Goal: Browse casually

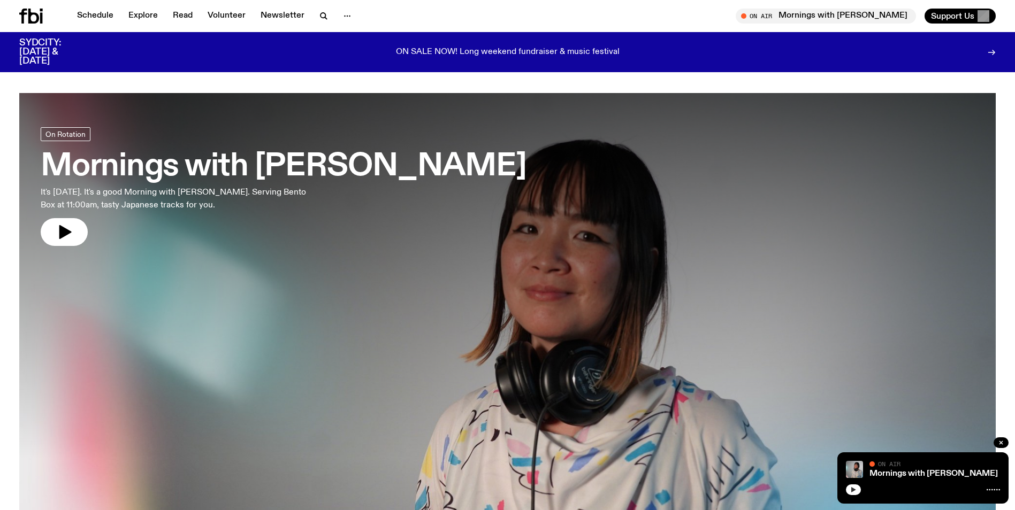
scroll to position [903, 0]
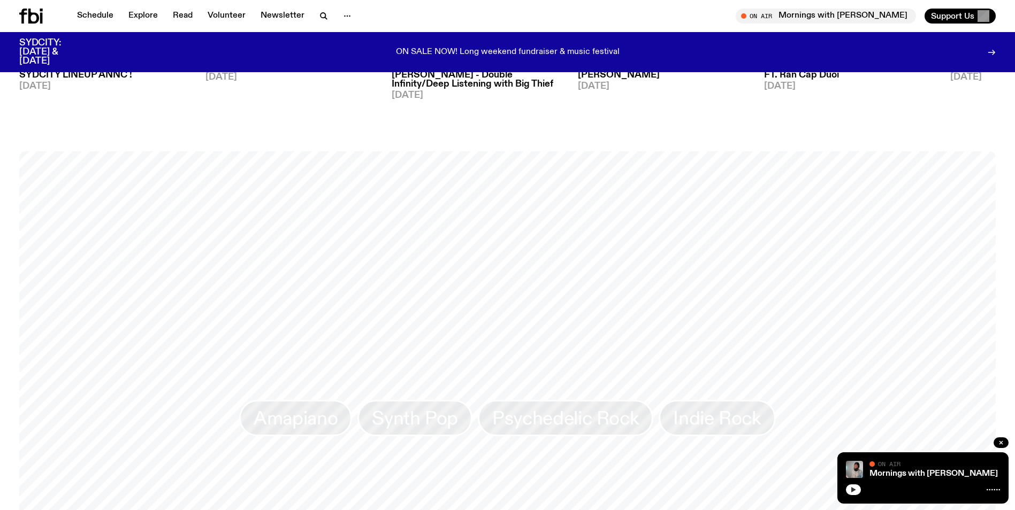
click at [852, 493] on button "button" at bounding box center [853, 490] width 15 height 11
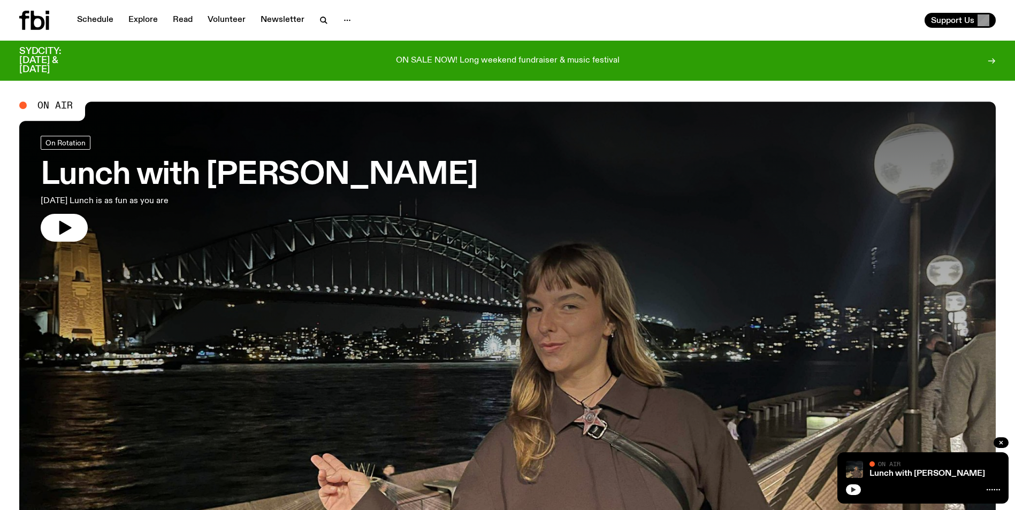
click at [856, 490] on icon "button" at bounding box center [853, 490] width 6 height 6
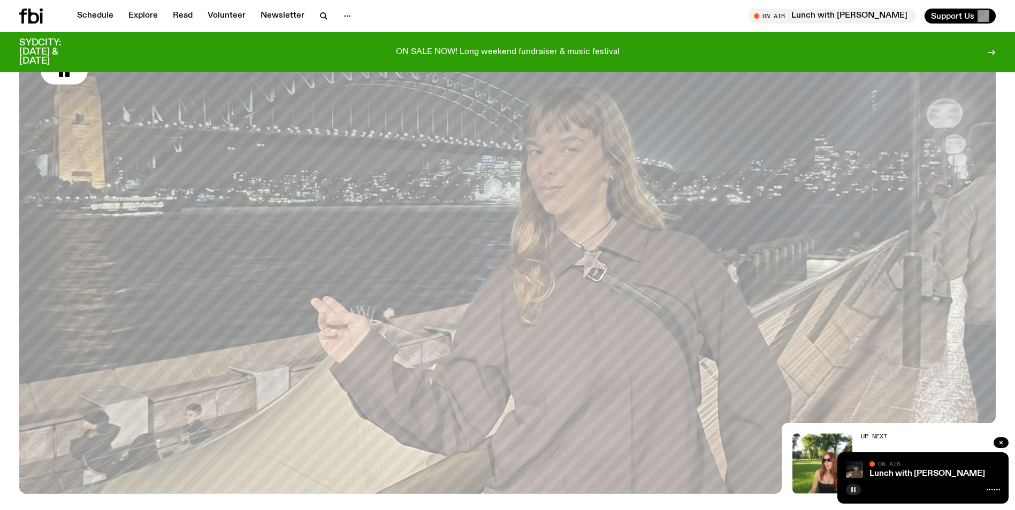
scroll to position [152, 0]
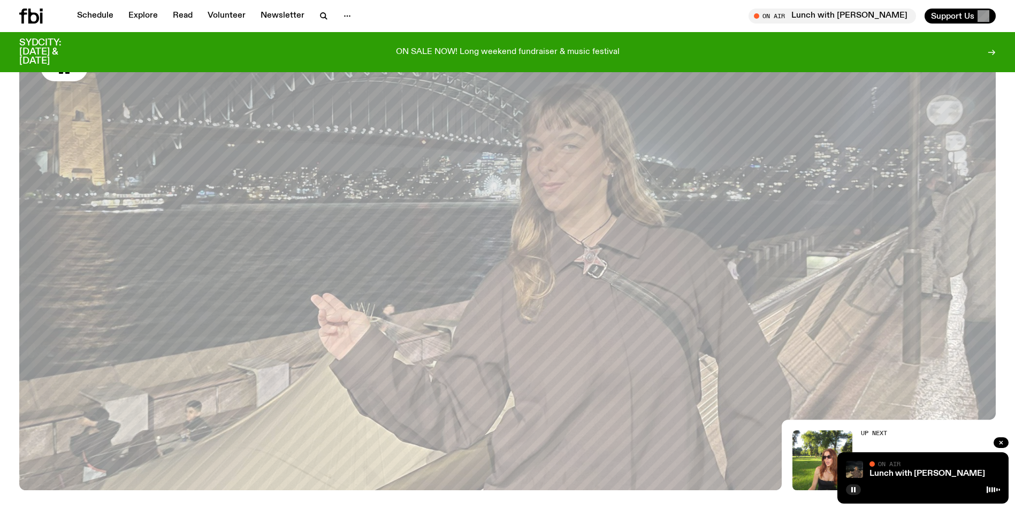
drag, startPoint x: 853, startPoint y: 494, endPoint x: 948, endPoint y: 484, distance: 94.7
click at [853, 494] on button "button" at bounding box center [853, 490] width 15 height 11
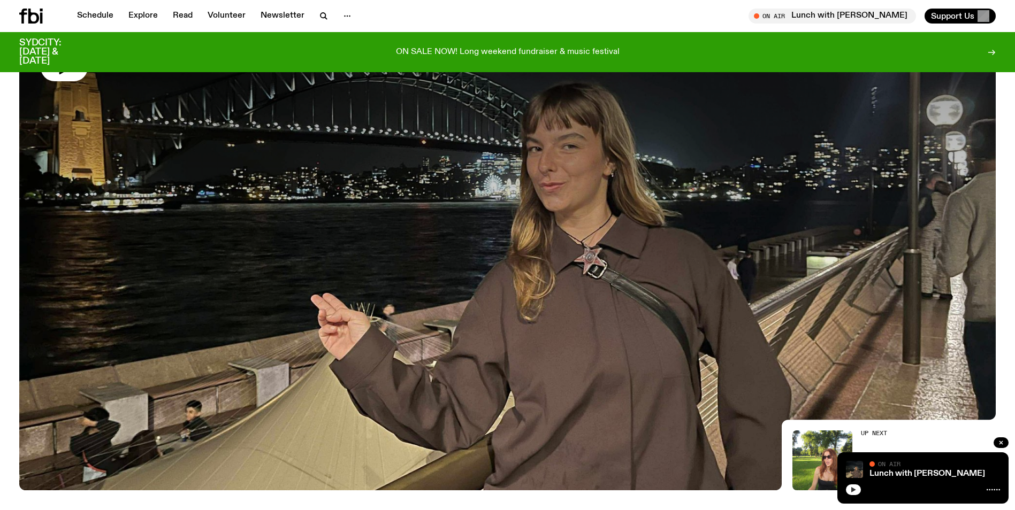
click at [851, 494] on button "button" at bounding box center [853, 490] width 15 height 11
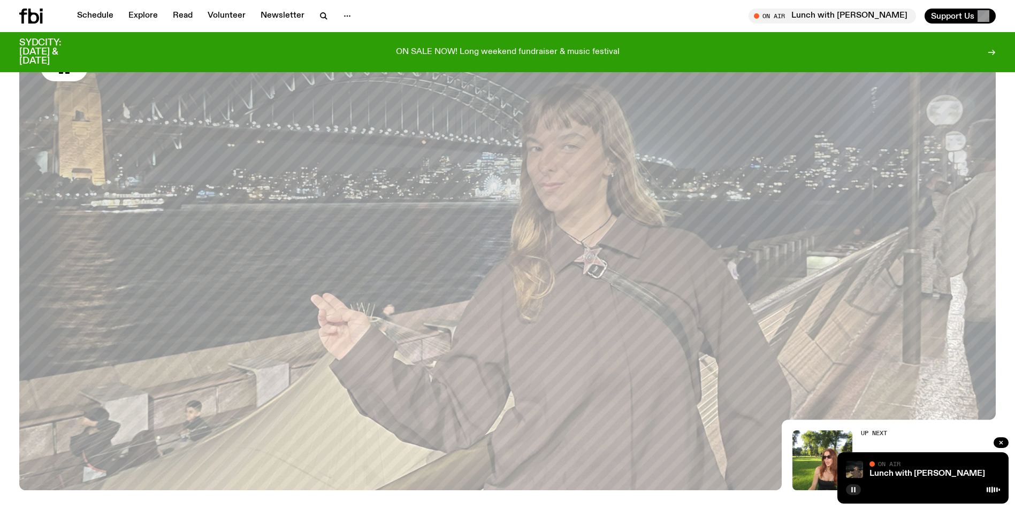
click at [851, 493] on icon "button" at bounding box center [853, 490] width 6 height 6
